Goal: Answer question/provide support: Answer question/provide support

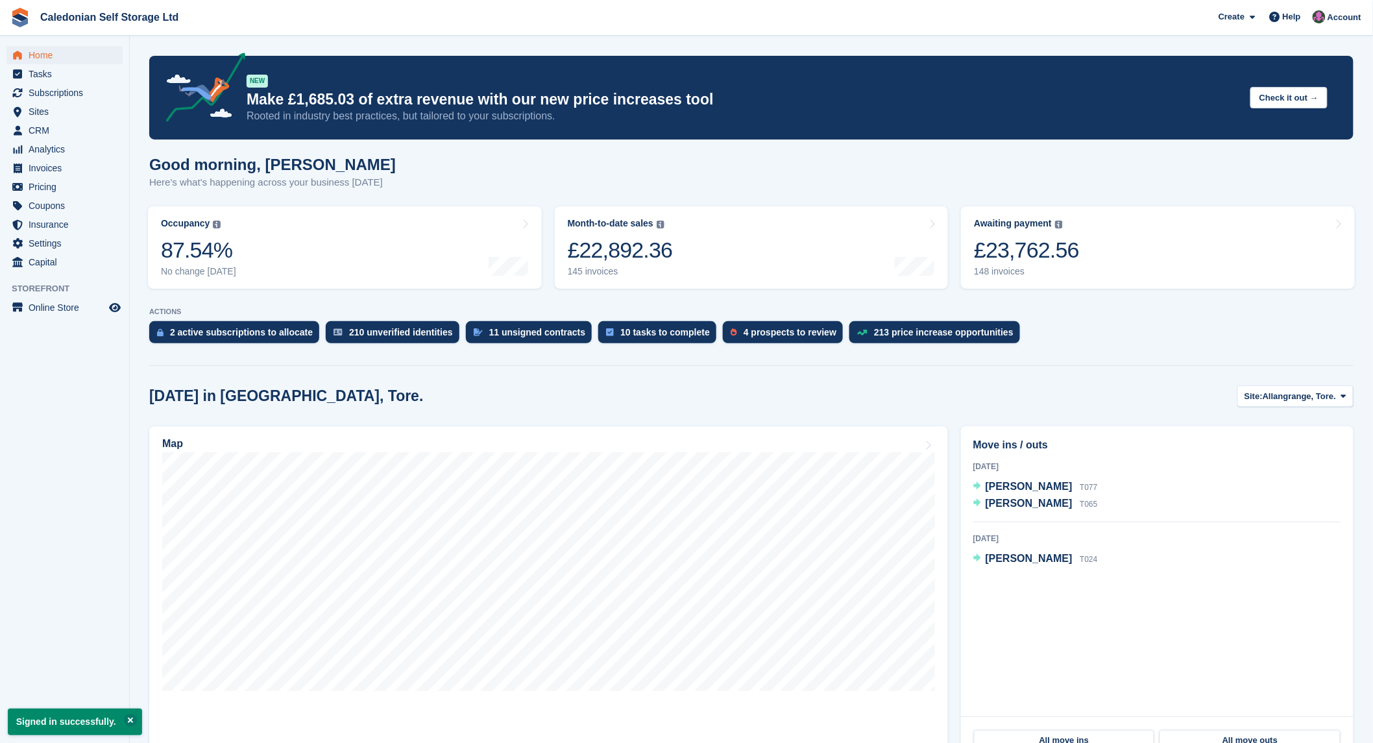
scroll to position [72, 0]
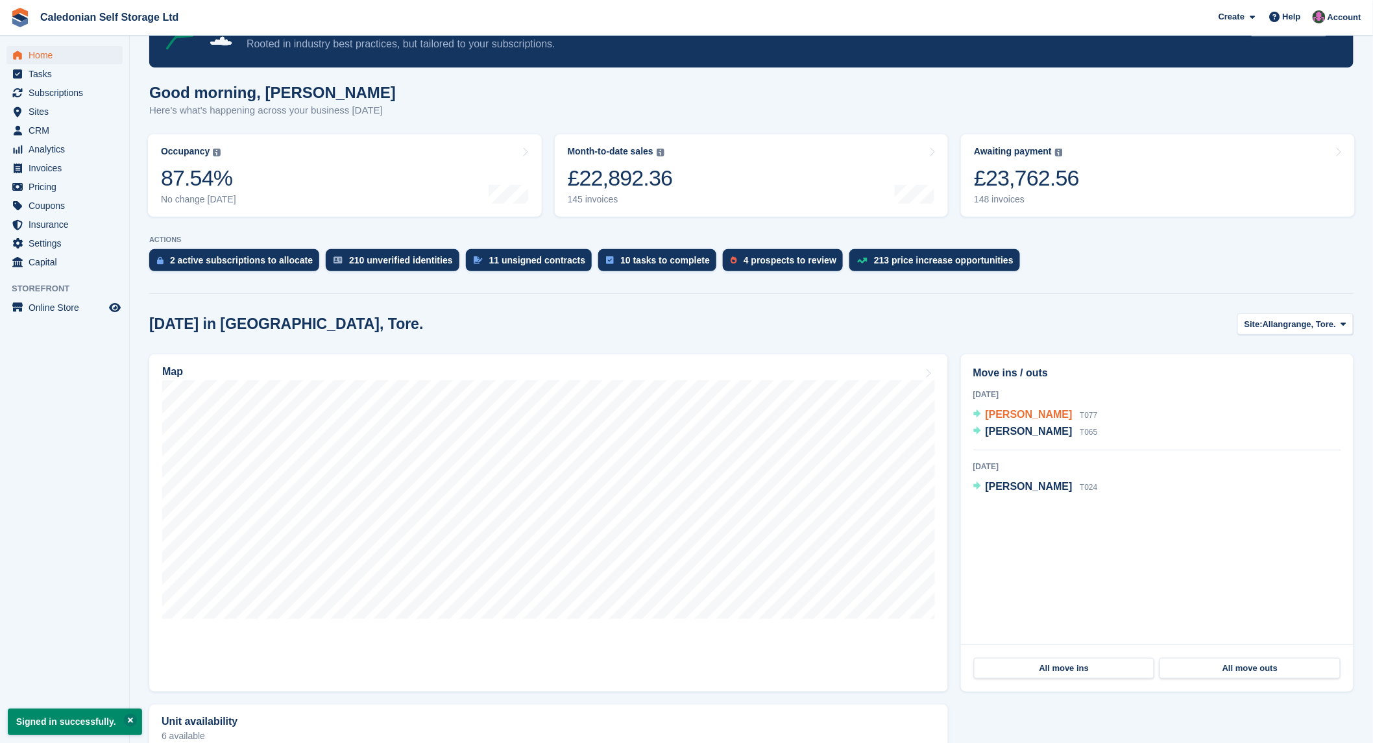
click at [1022, 418] on span "[PERSON_NAME]" at bounding box center [1028, 414] width 87 height 11
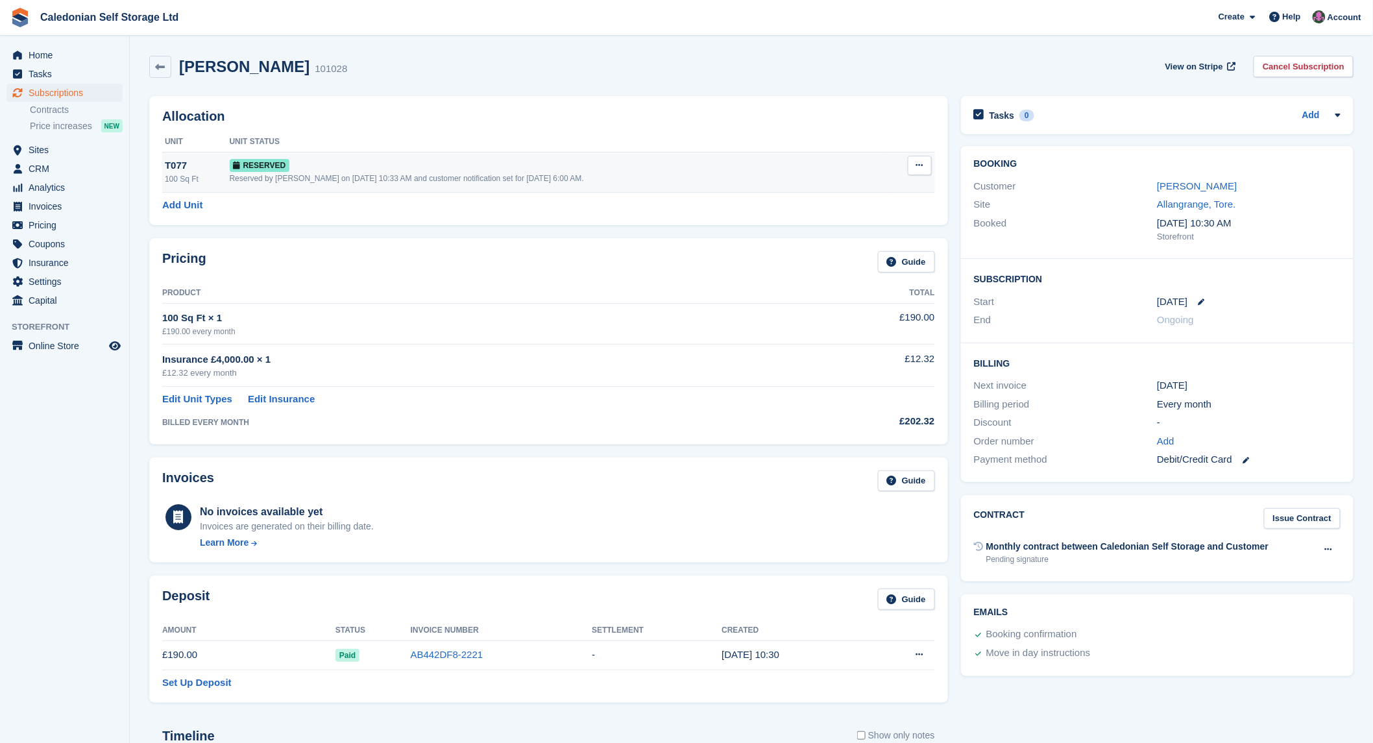
click at [357, 180] on div "Reserved by Donald Mathieson on 12th Aug, 10:33 AM and customer notification se…" at bounding box center [557, 179] width 655 height 12
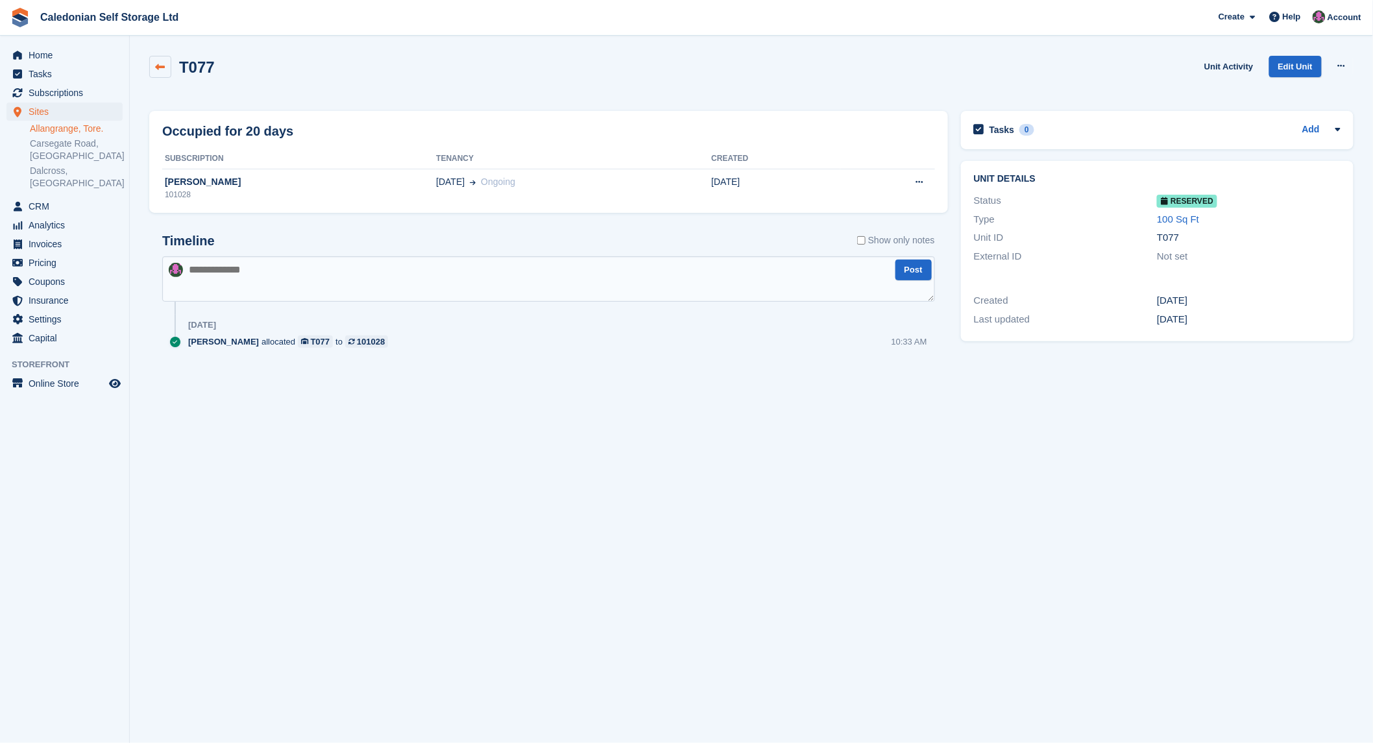
click at [160, 64] on icon at bounding box center [161, 67] width 10 height 10
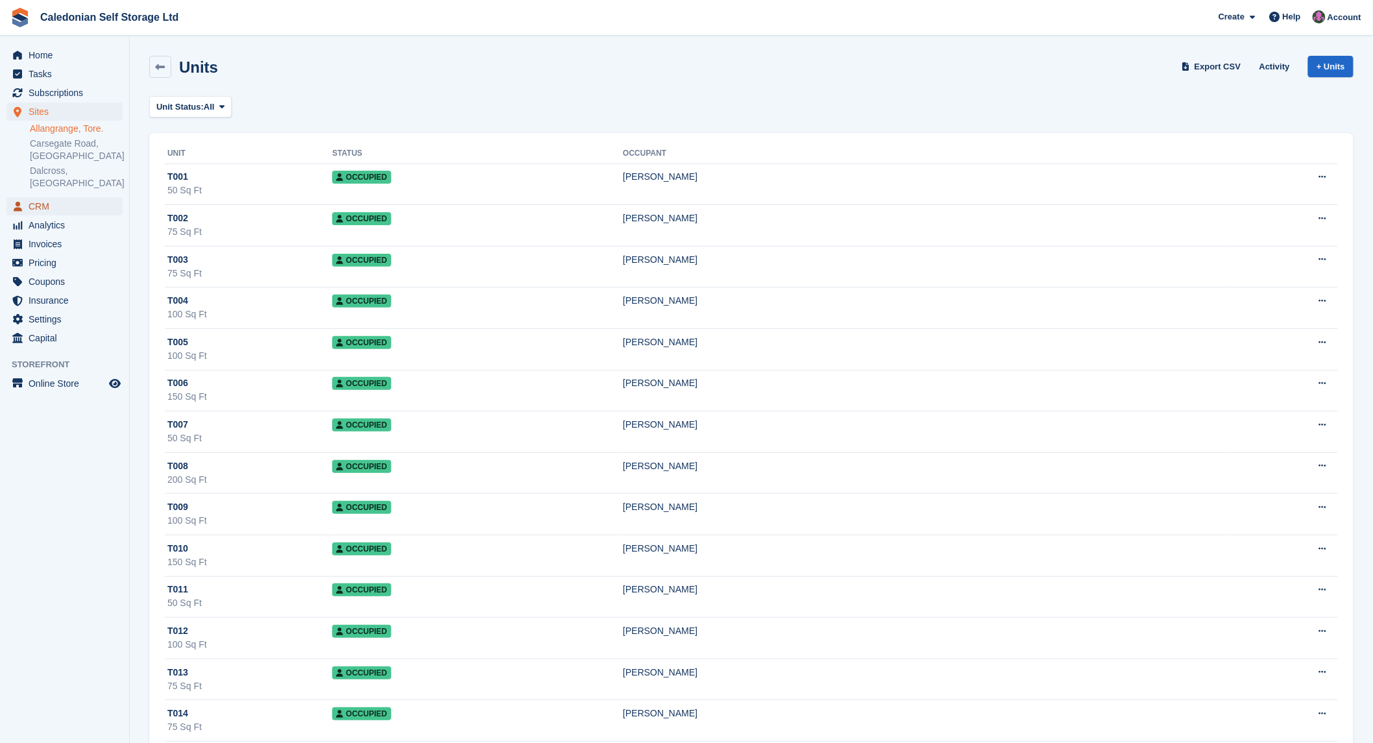
click at [73, 198] on span "CRM" at bounding box center [68, 206] width 78 height 18
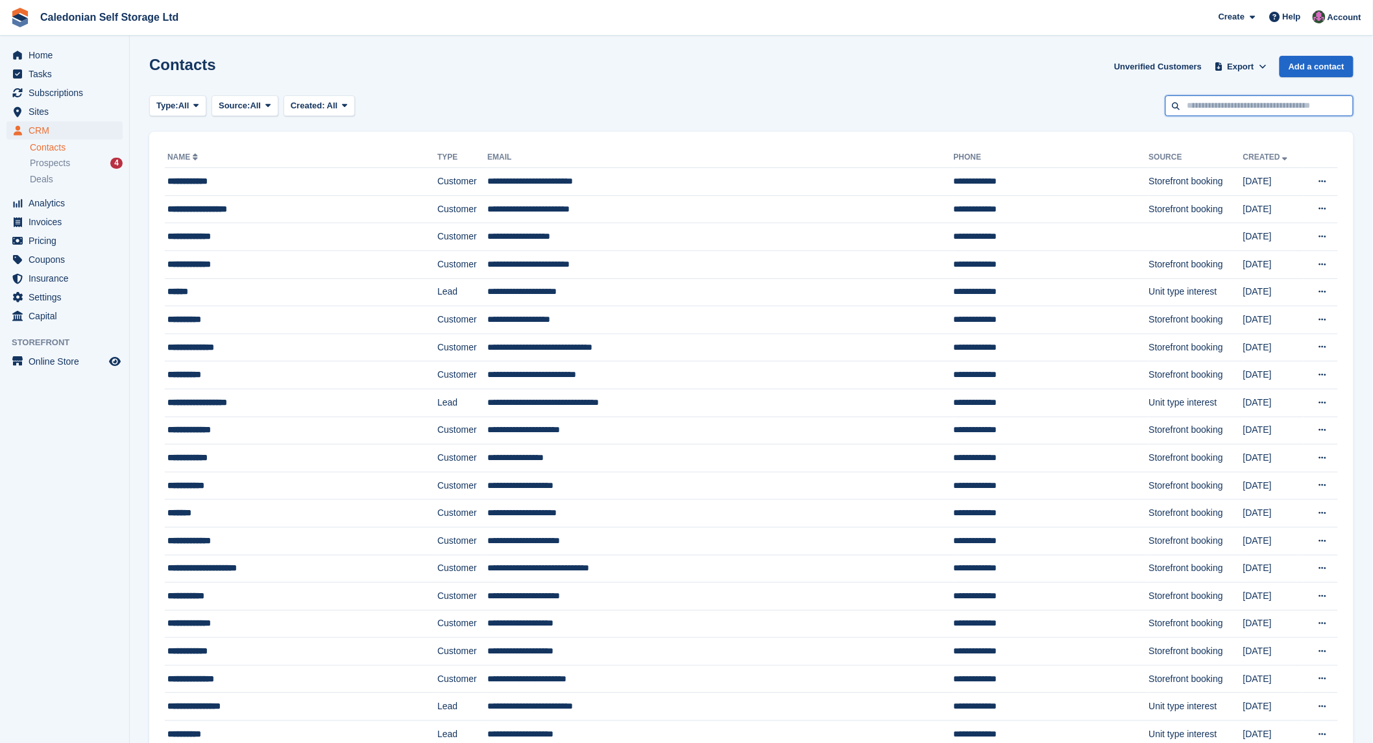
click at [1245, 102] on input "text" at bounding box center [1259, 105] width 188 height 21
type input "*****"
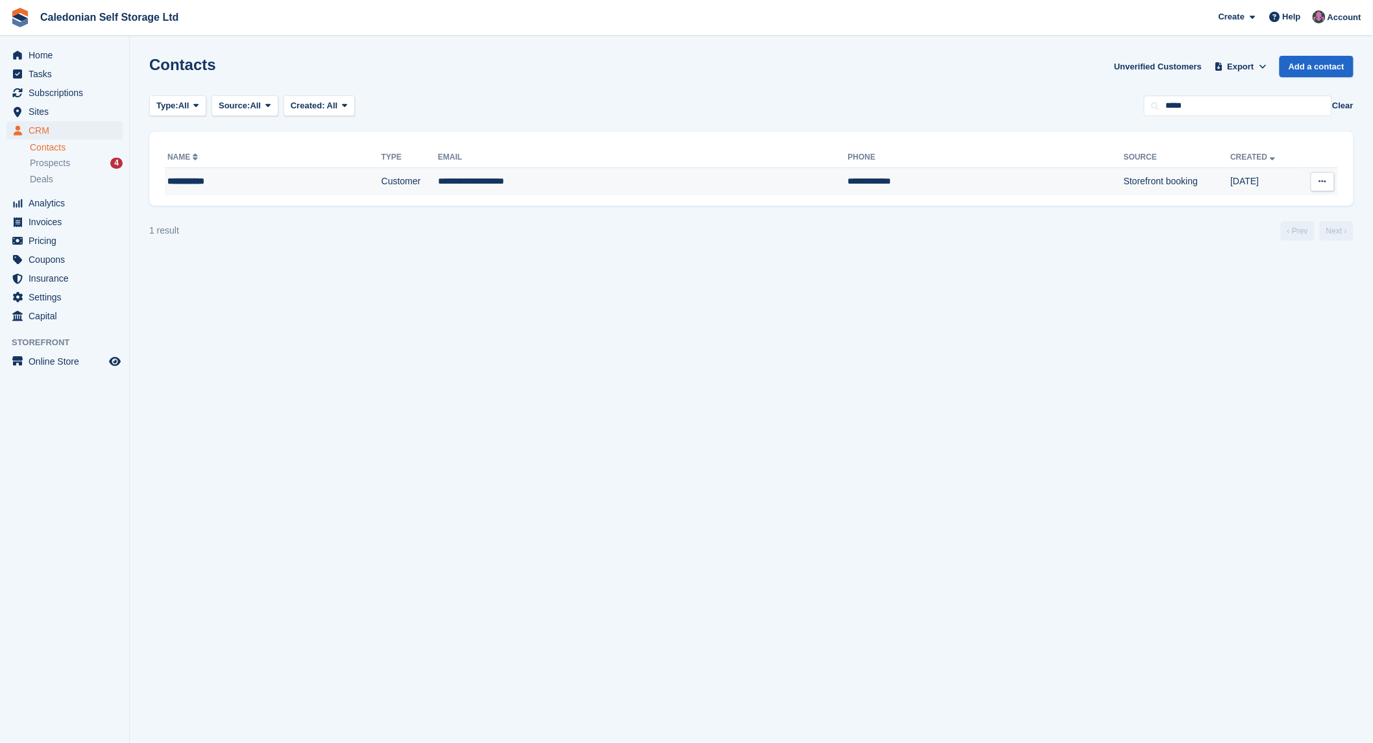
click at [848, 171] on td "**********" at bounding box center [986, 181] width 276 height 27
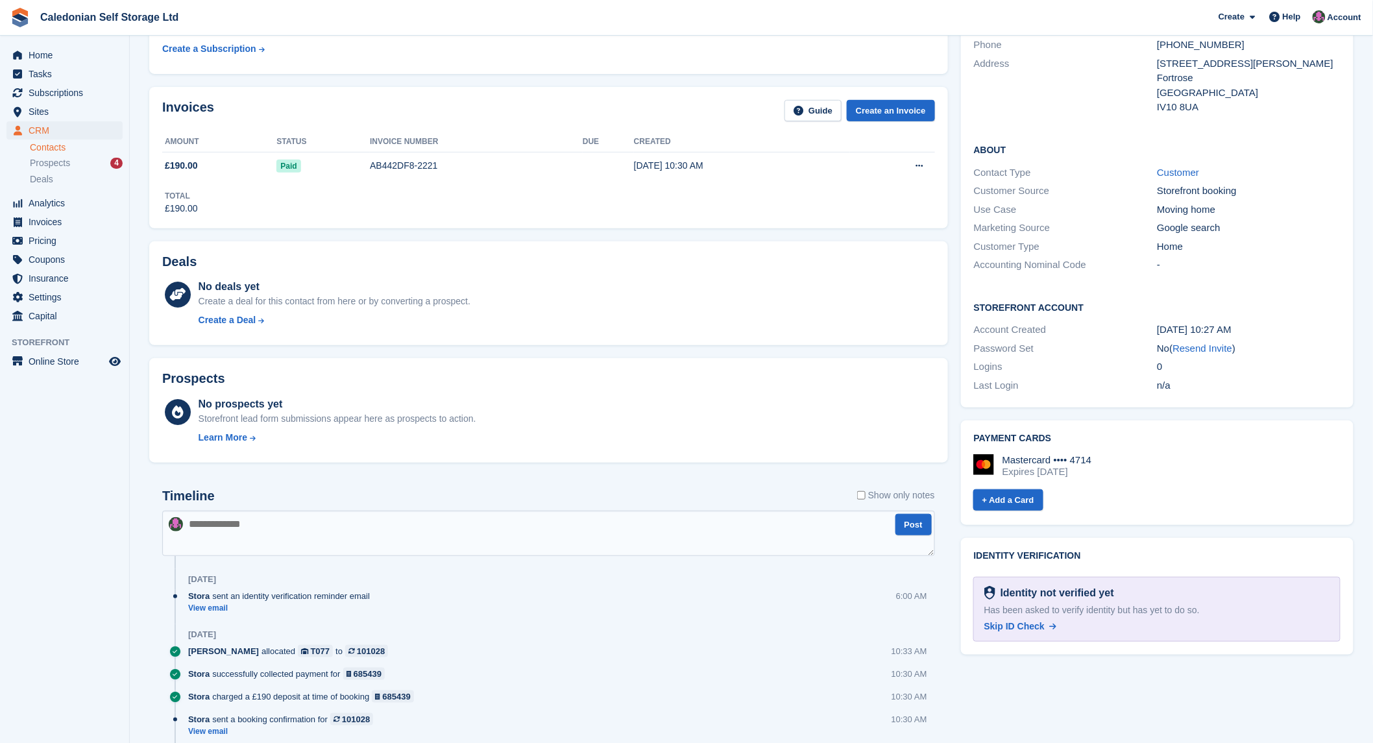
scroll to position [134, 0]
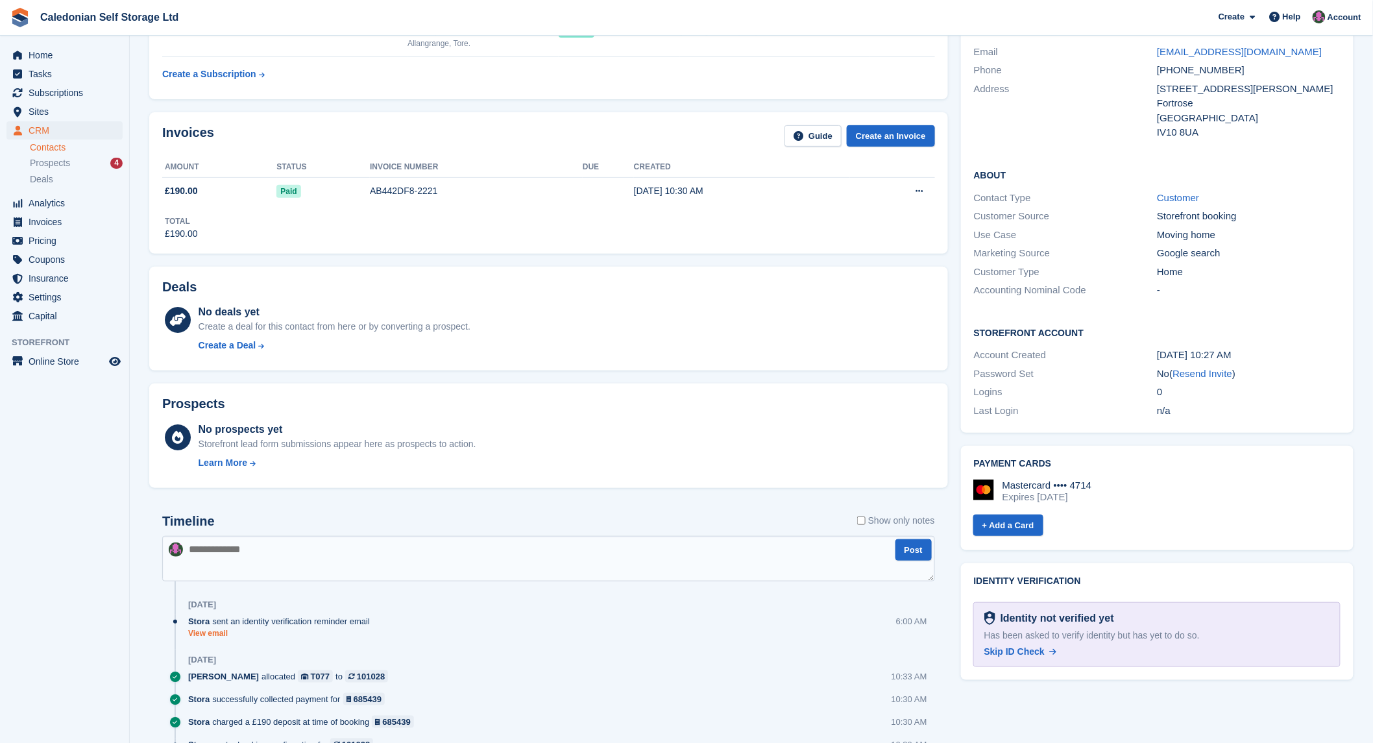
click at [218, 630] on link "View email" at bounding box center [282, 633] width 188 height 11
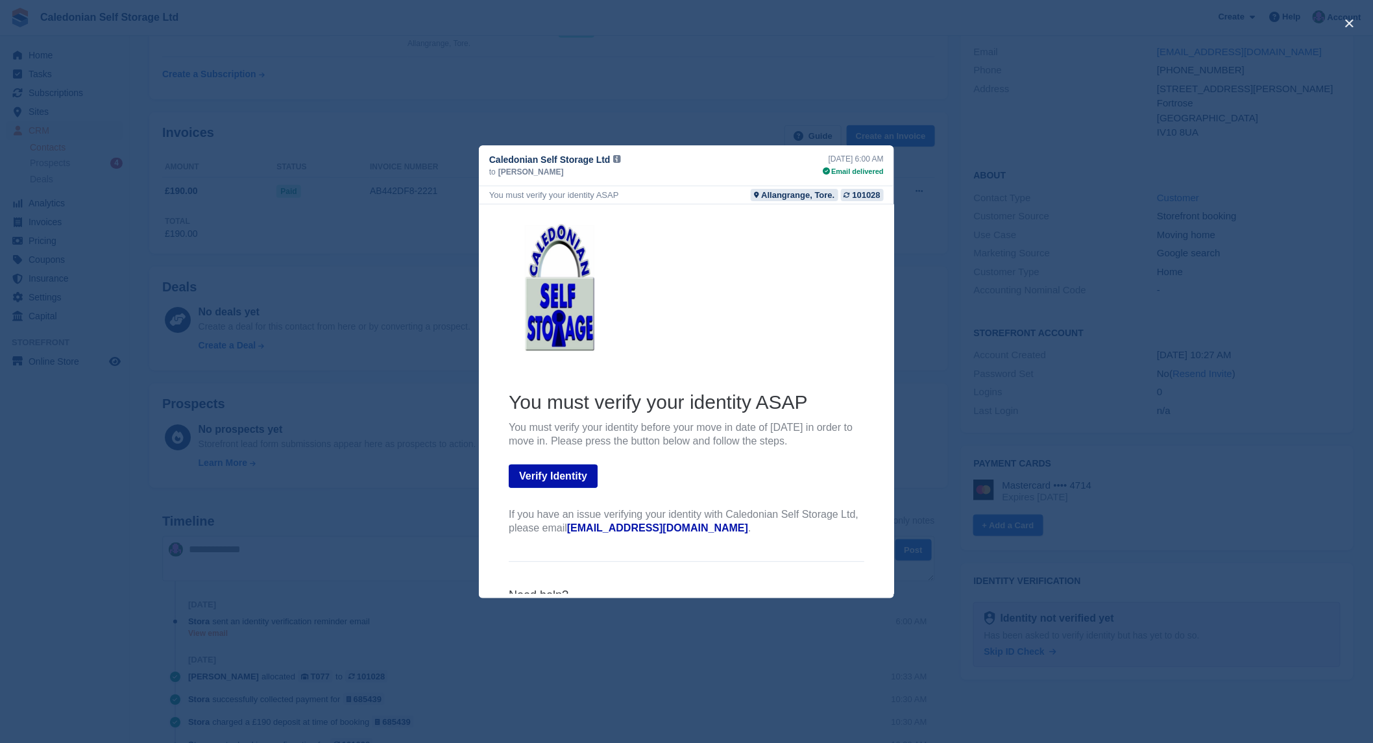
scroll to position [0, 0]
click at [928, 293] on div "close" at bounding box center [686, 371] width 1373 height 743
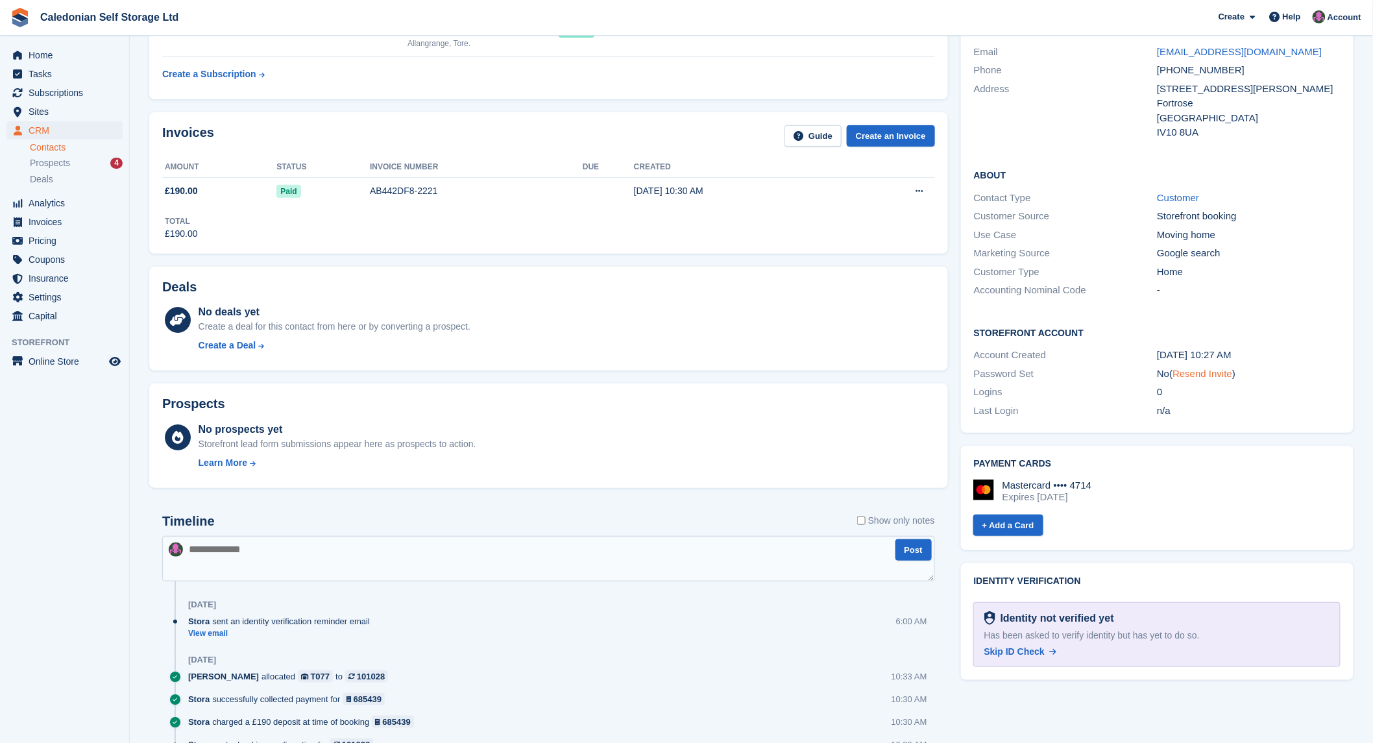
click at [1199, 370] on link "Resend Invite" at bounding box center [1203, 373] width 60 height 11
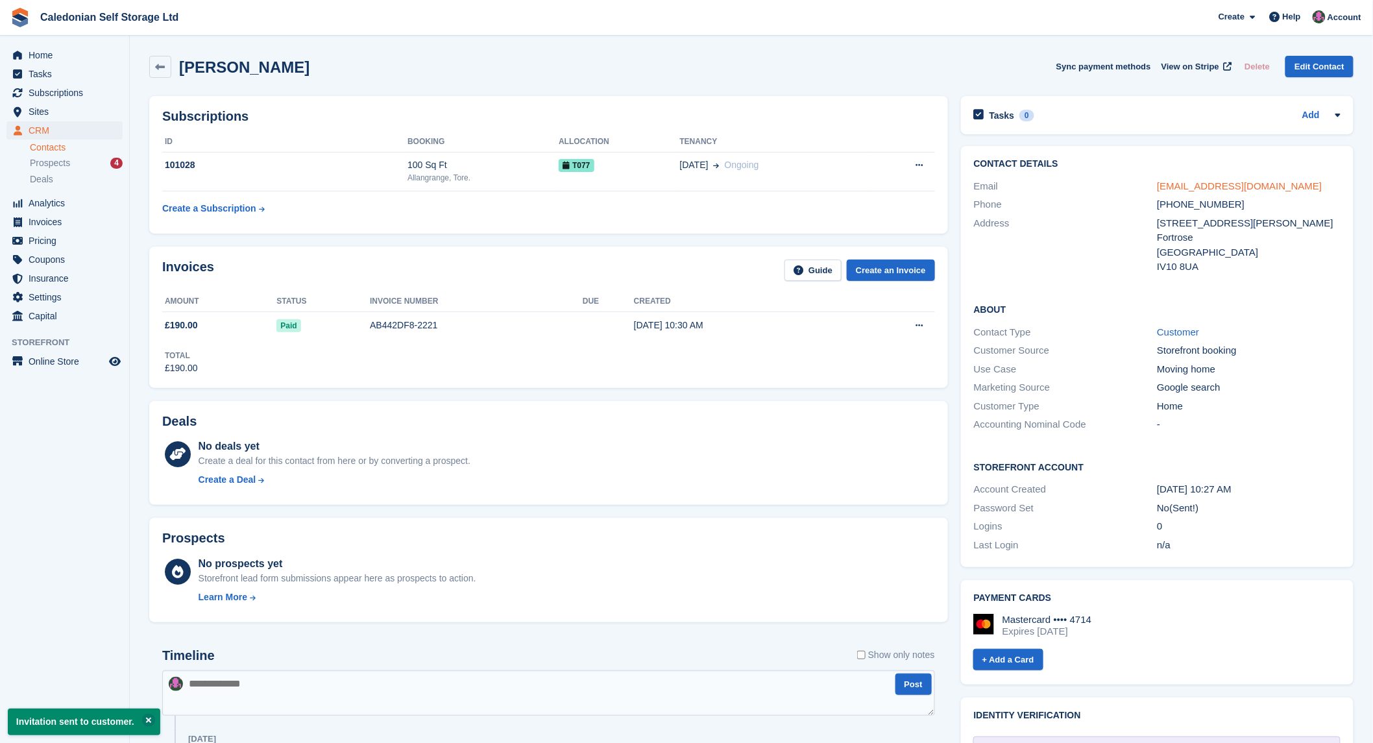
click at [1198, 180] on link "clarempenny2@aol.com" at bounding box center [1239, 185] width 165 height 11
click at [1192, 188] on link "clarempenny2@aol.com" at bounding box center [1239, 185] width 165 height 11
click at [66, 76] on span "Tasks" at bounding box center [68, 74] width 78 height 18
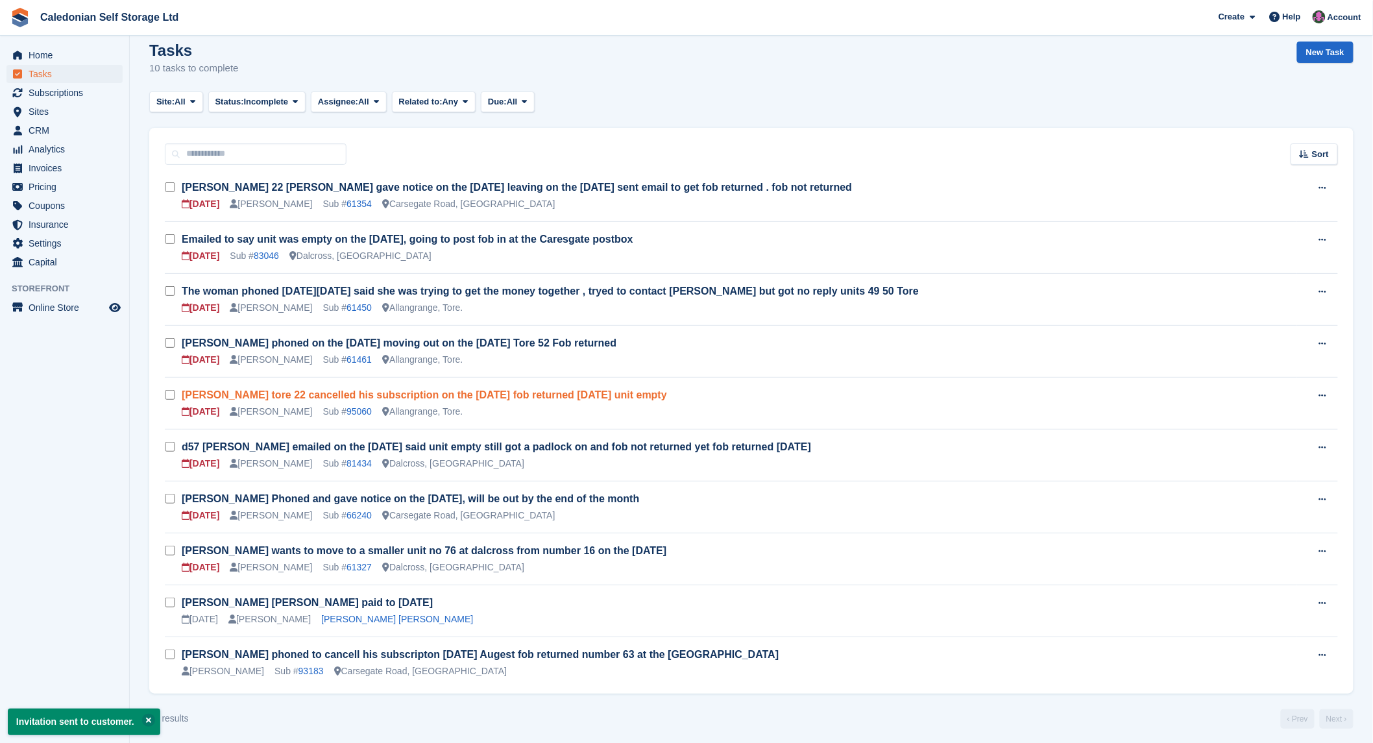
scroll to position [18, 0]
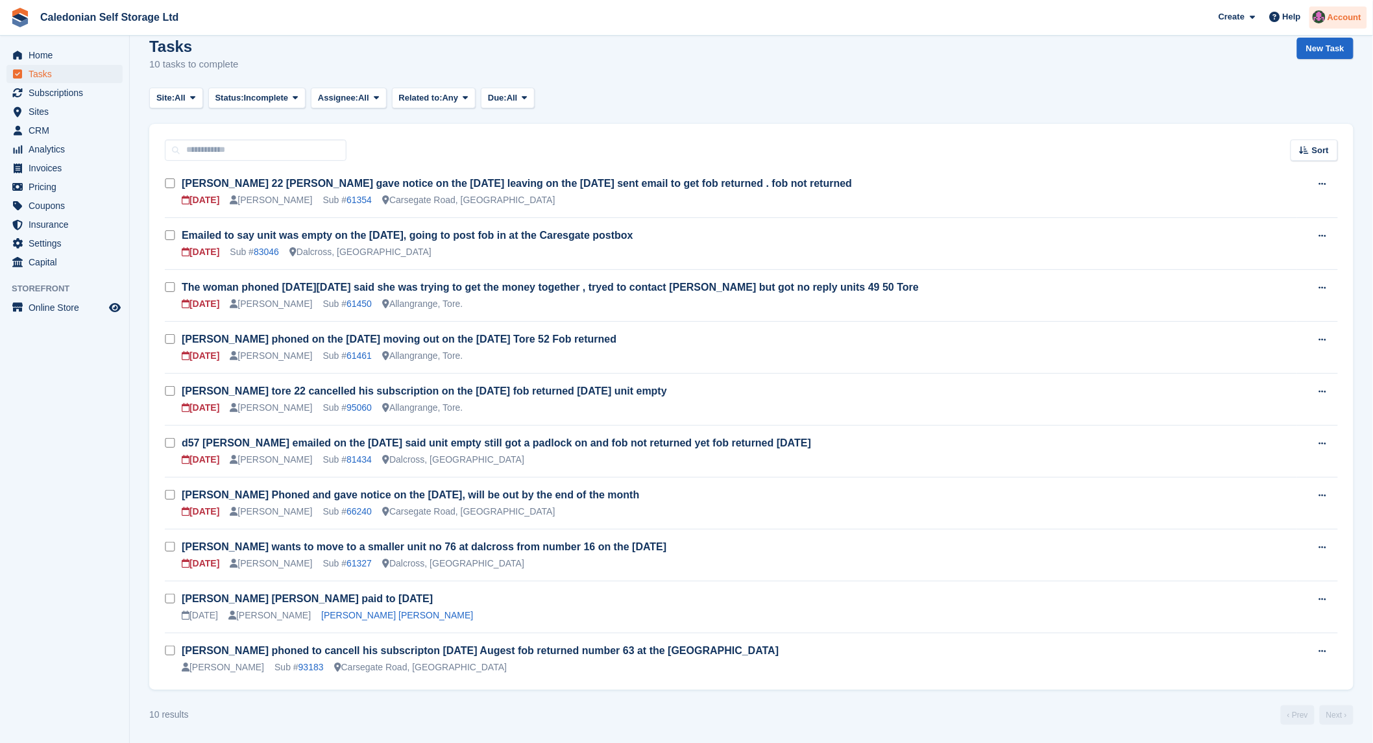
click at [1331, 14] on span "Account" at bounding box center [1344, 17] width 34 height 13
click at [1241, 131] on div "Logout" at bounding box center [1242, 132] width 30 height 14
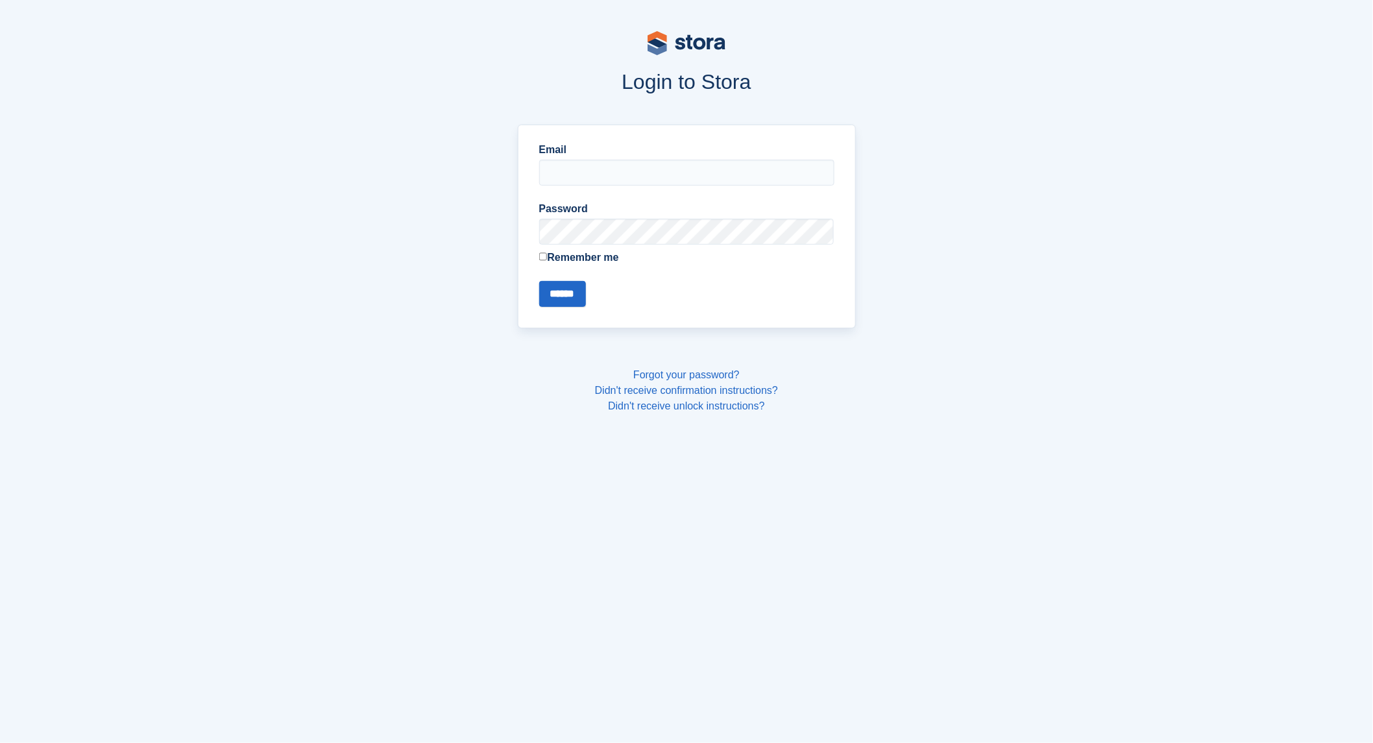
type input "**********"
